Goal: Navigation & Orientation: Find specific page/section

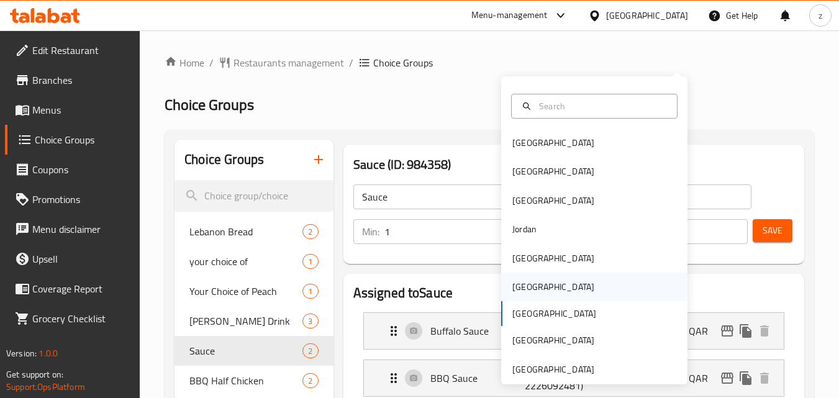
scroll to position [44, 0]
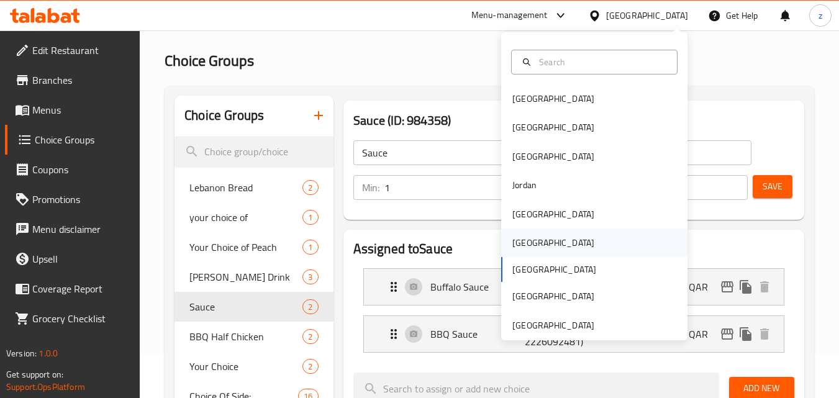
click at [525, 247] on div "[GEOGRAPHIC_DATA]" at bounding box center [553, 243] width 82 height 14
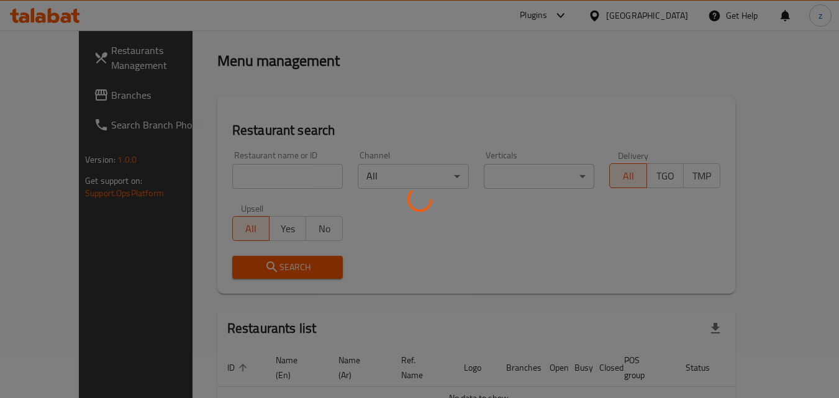
click at [394, 67] on div at bounding box center [419, 199] width 839 height 398
click at [51, 99] on div at bounding box center [419, 199] width 839 height 398
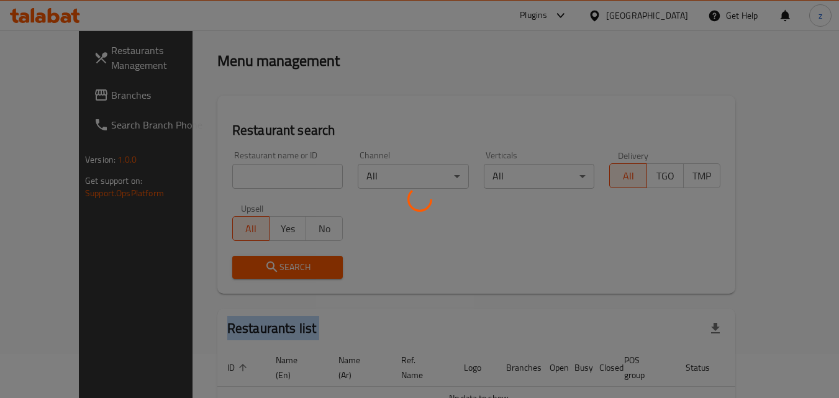
click at [51, 99] on div at bounding box center [419, 199] width 839 height 398
click at [88, 101] on div at bounding box center [419, 199] width 839 height 398
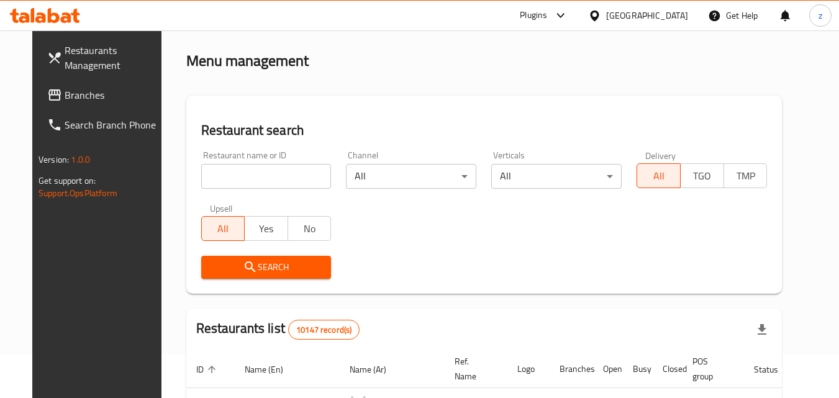
click at [86, 98] on div at bounding box center [419, 199] width 839 height 398
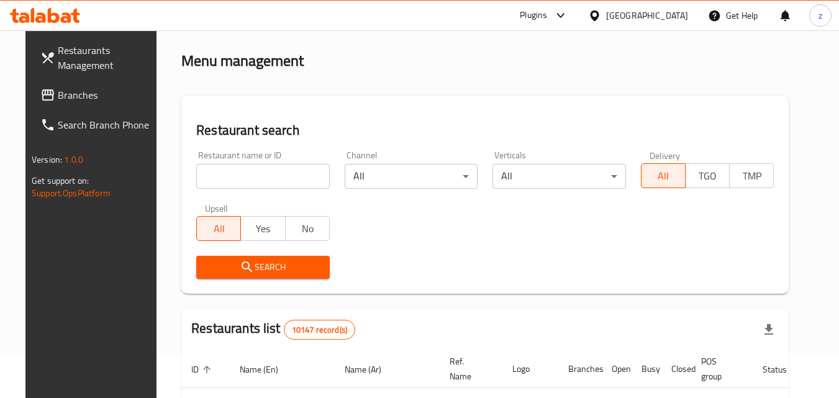
click at [86, 98] on span "Branches" at bounding box center [107, 95] width 98 height 15
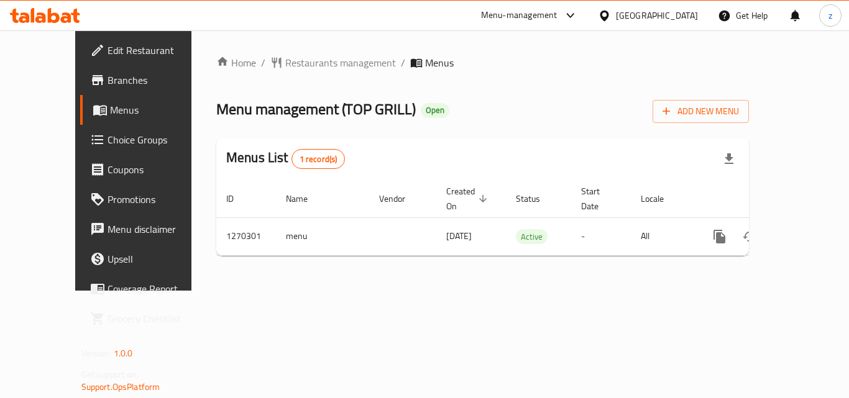
click at [107, 145] on span "Choice Groups" at bounding box center [156, 139] width 99 height 15
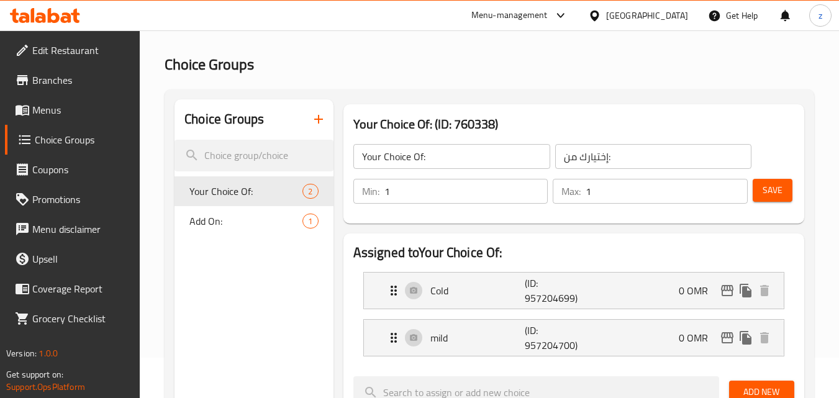
scroll to position [62, 0]
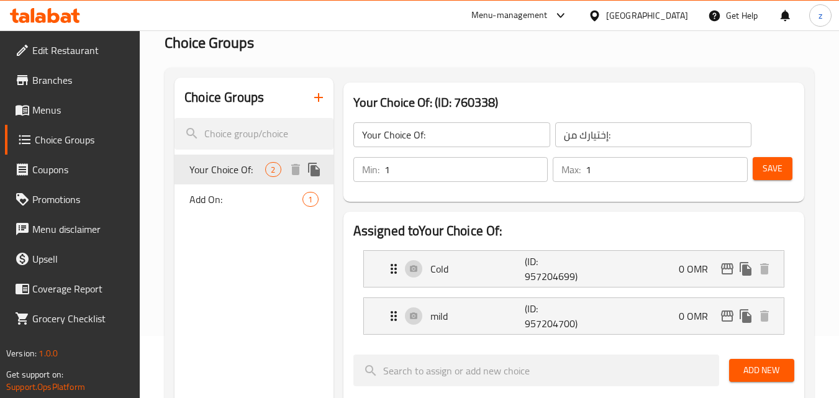
click at [256, 168] on span "Your Choice Of:" at bounding box center [227, 169] width 76 height 15
